Goal: Information Seeking & Learning: Learn about a topic

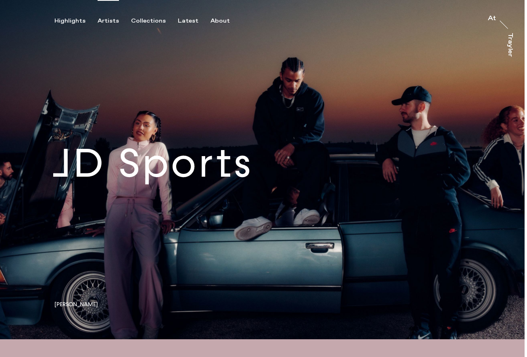
click at [110, 21] on div "Artists" at bounding box center [108, 20] width 21 height 7
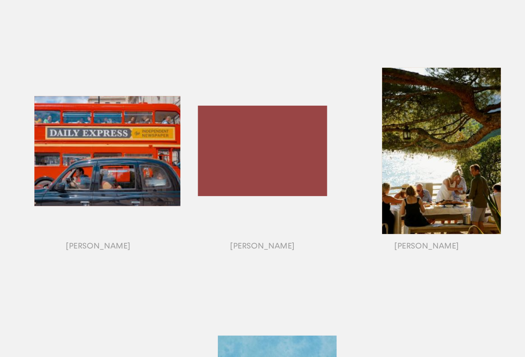
scroll to position [628, 0]
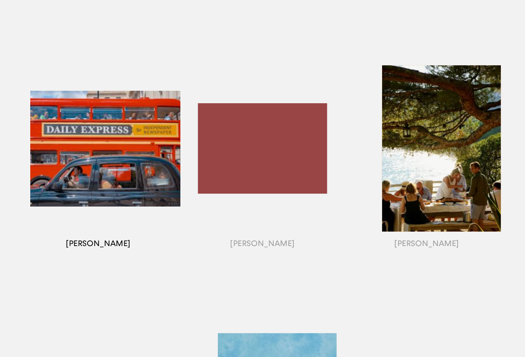
click at [110, 145] on div "button" at bounding box center [98, 159] width 164 height 252
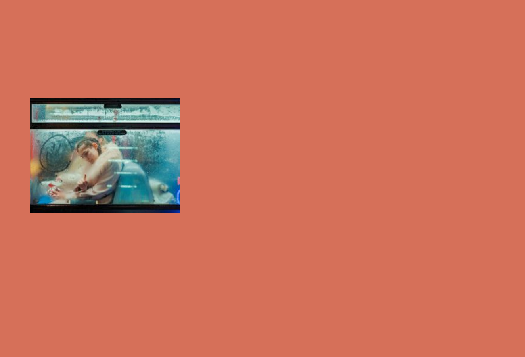
click at [157, 180] on div "button" at bounding box center [98, 159] width 164 height 252
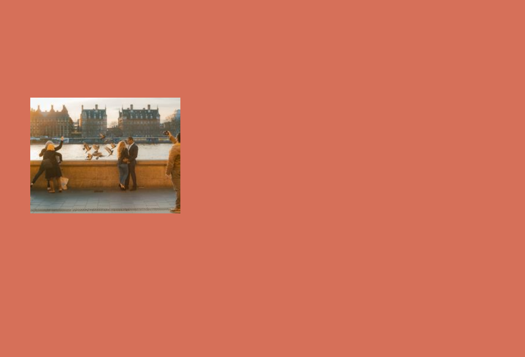
click at [231, 160] on div at bounding box center [262, 178] width 525 height 357
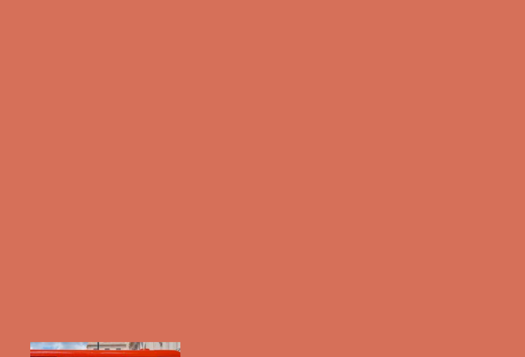
scroll to position [302, 0]
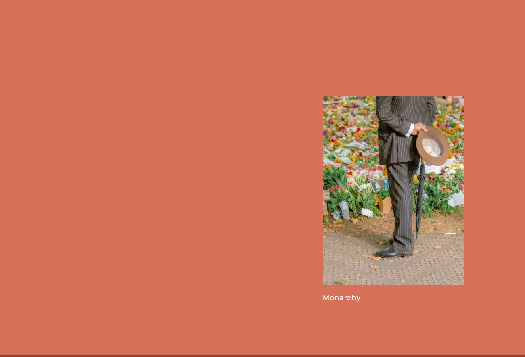
scroll to position [1514, 0]
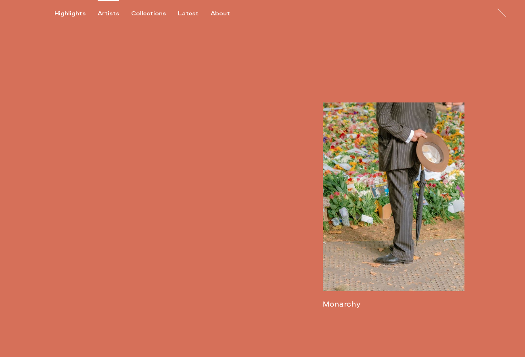
click at [107, 14] on div "Artists" at bounding box center [108, 13] width 21 height 7
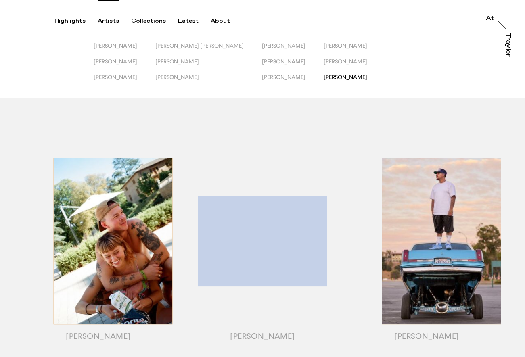
click at [329, 76] on span "[PERSON_NAME]" at bounding box center [345, 77] width 44 height 6
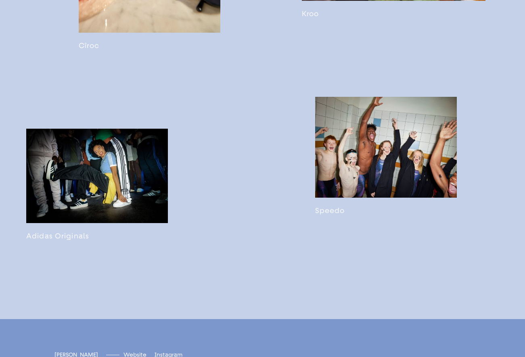
scroll to position [1557, 0]
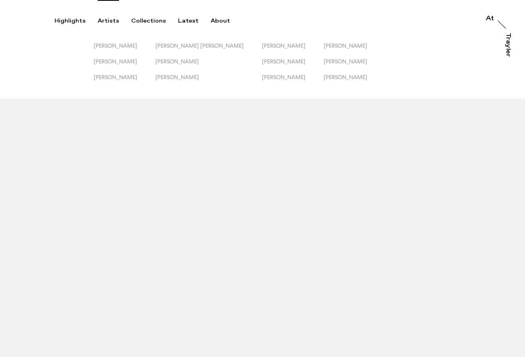
click at [109, 19] on div "Artists" at bounding box center [108, 20] width 21 height 7
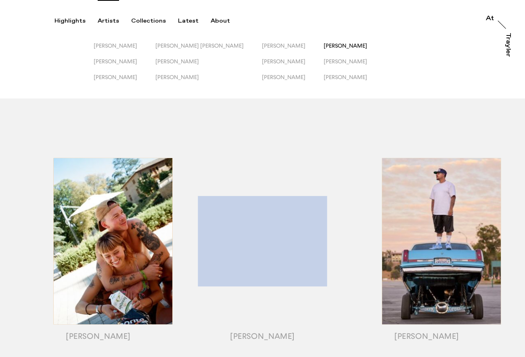
click at [324, 47] on span "[PERSON_NAME]" at bounding box center [345, 45] width 44 height 6
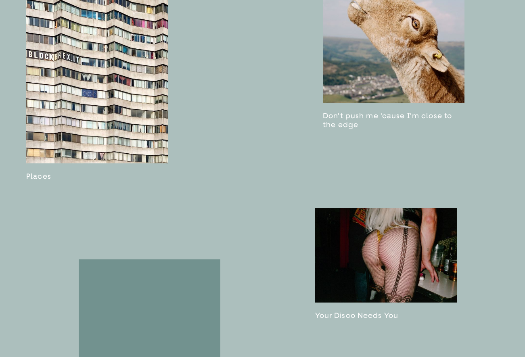
scroll to position [1163, 0]
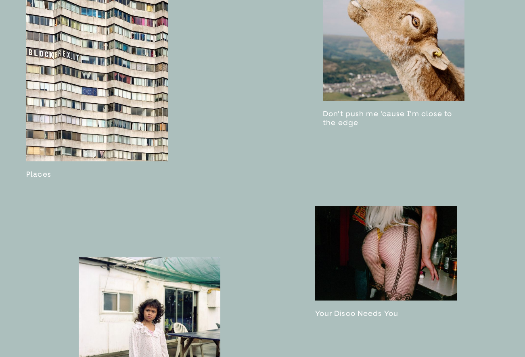
click at [116, 78] on link at bounding box center [97, 77] width 142 height 204
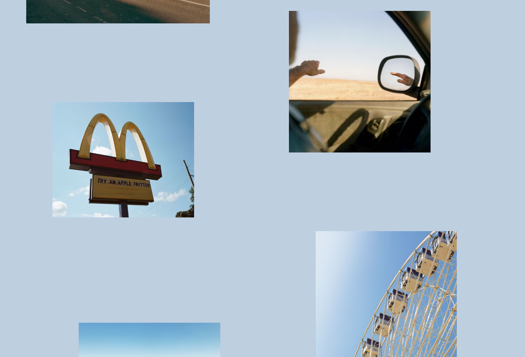
scroll to position [3680, 0]
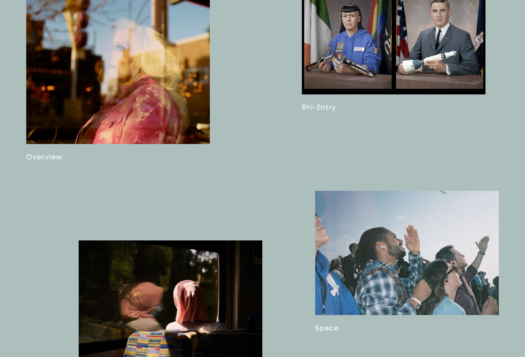
scroll to position [653, 0]
click at [137, 99] on link at bounding box center [117, 77] width 183 height 167
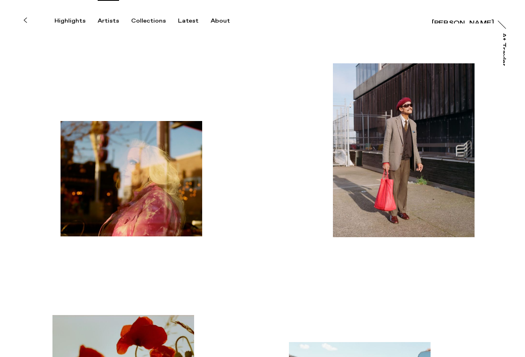
click at [112, 21] on div "Artists" at bounding box center [108, 20] width 21 height 7
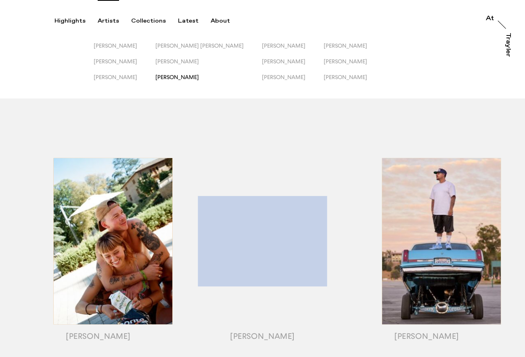
click at [198, 79] on span "[PERSON_NAME]" at bounding box center [177, 77] width 44 height 6
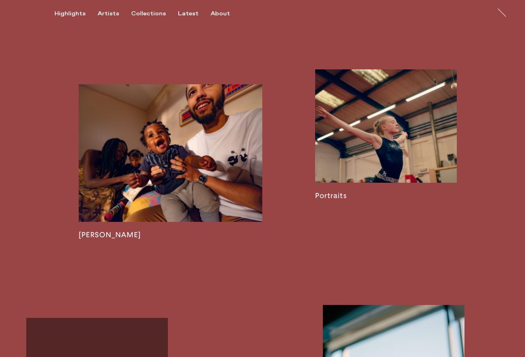
scroll to position [1099, 0]
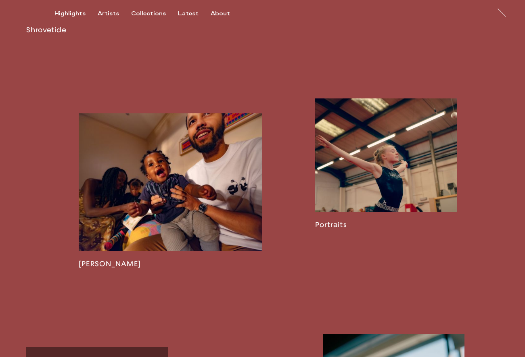
click at [187, 212] on link at bounding box center [170, 190] width 183 height 155
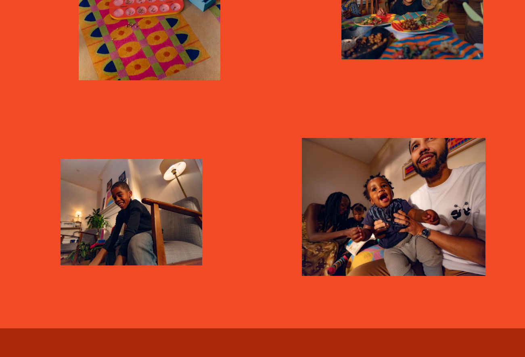
scroll to position [1331, 0]
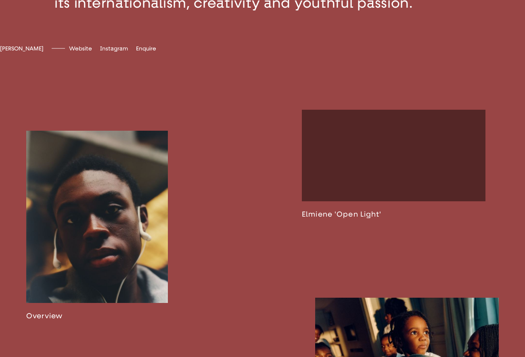
scroll to position [491, 0]
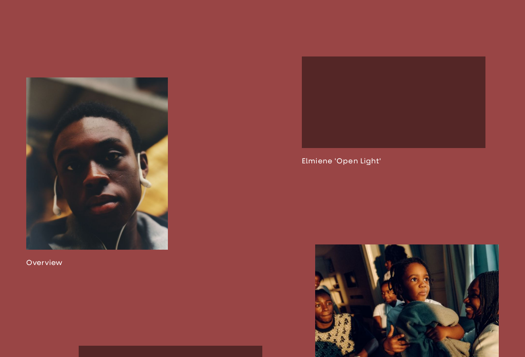
click at [126, 154] on link at bounding box center [97, 172] width 142 height 190
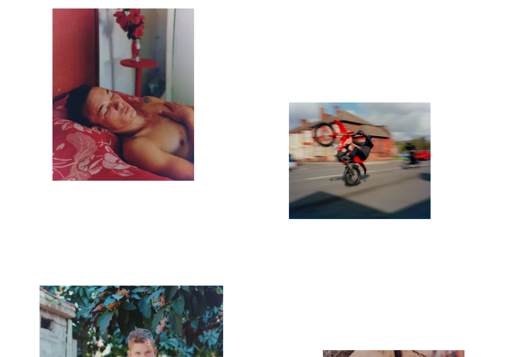
scroll to position [1835, 0]
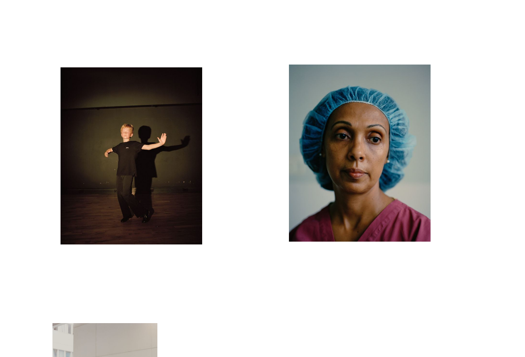
scroll to position [4835, 0]
